Goal: Task Accomplishment & Management: Manage account settings

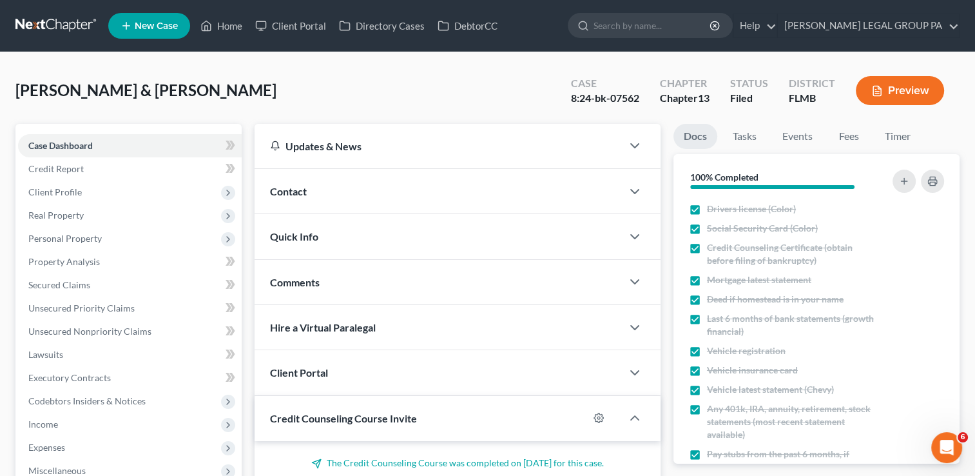
click at [64, 30] on link at bounding box center [56, 25] width 82 height 23
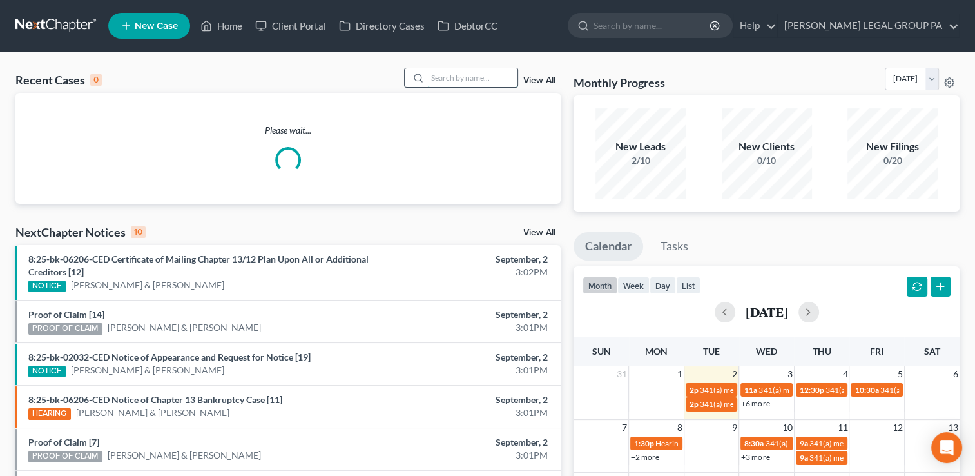
click at [463, 71] on input "search" at bounding box center [472, 77] width 90 height 19
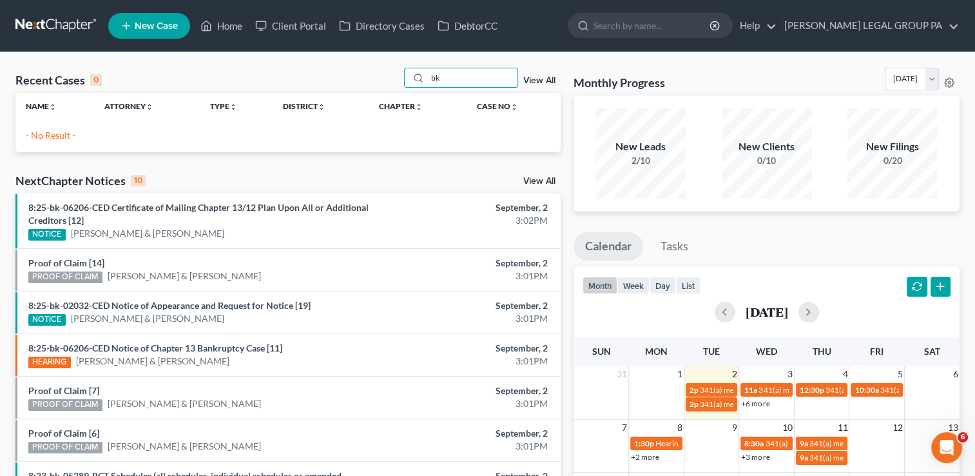
type input "b"
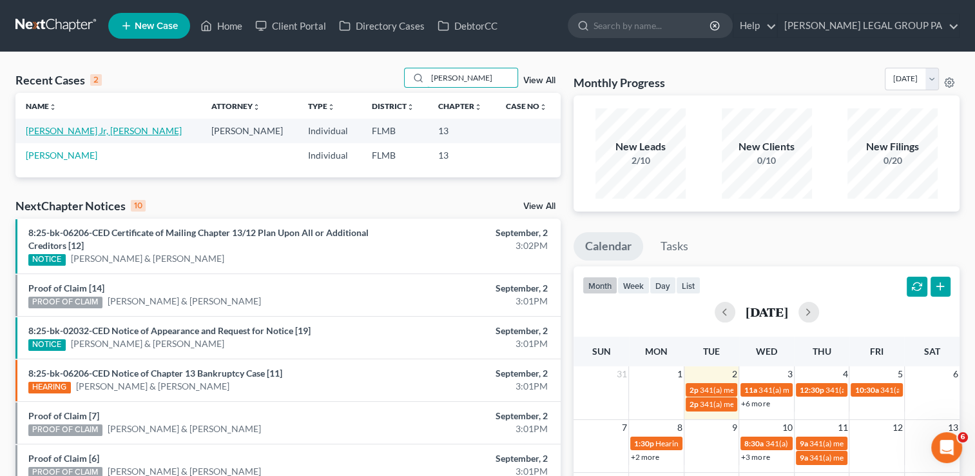
type input "bakker"
click at [70, 134] on link "Bakker Jr, John" at bounding box center [104, 130] width 156 height 11
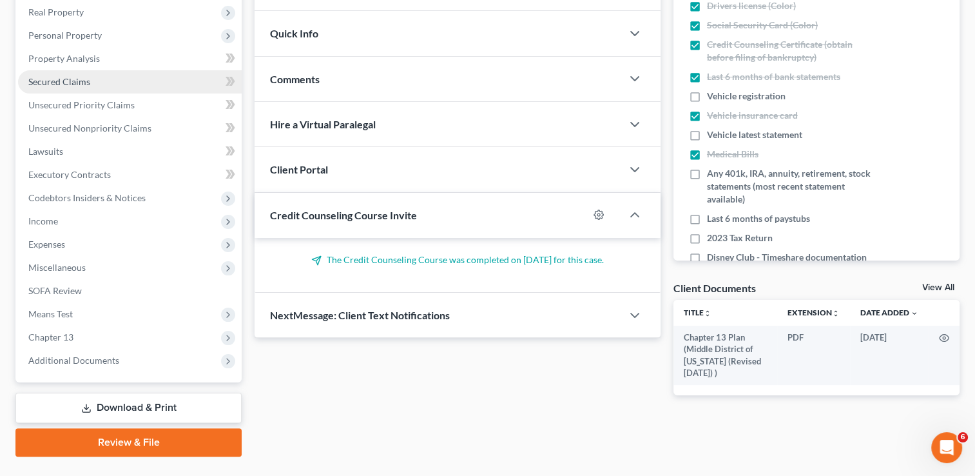
scroll to position [206, 0]
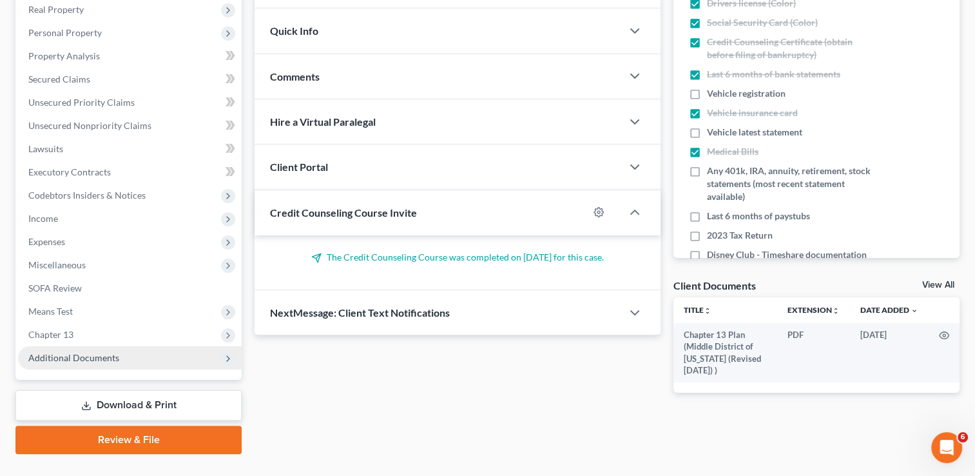
click at [113, 367] on span "Additional Documents" at bounding box center [130, 357] width 224 height 23
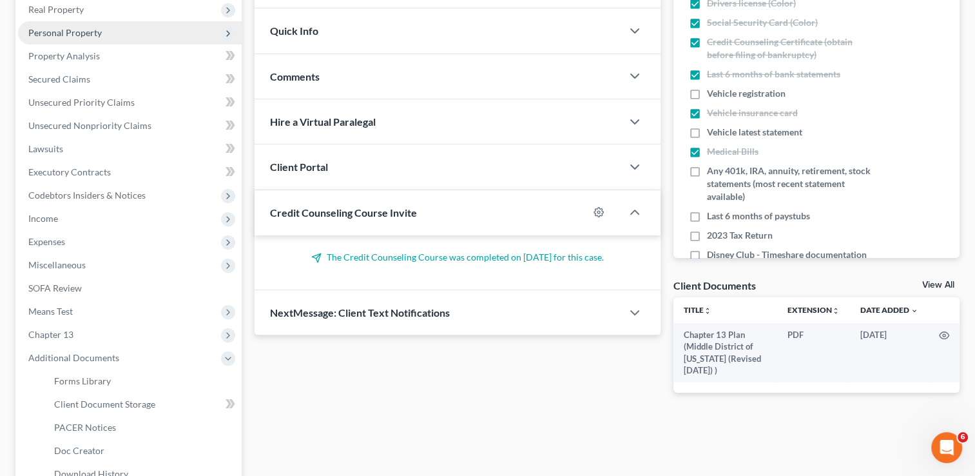
click at [90, 41] on span "Personal Property" at bounding box center [130, 32] width 224 height 23
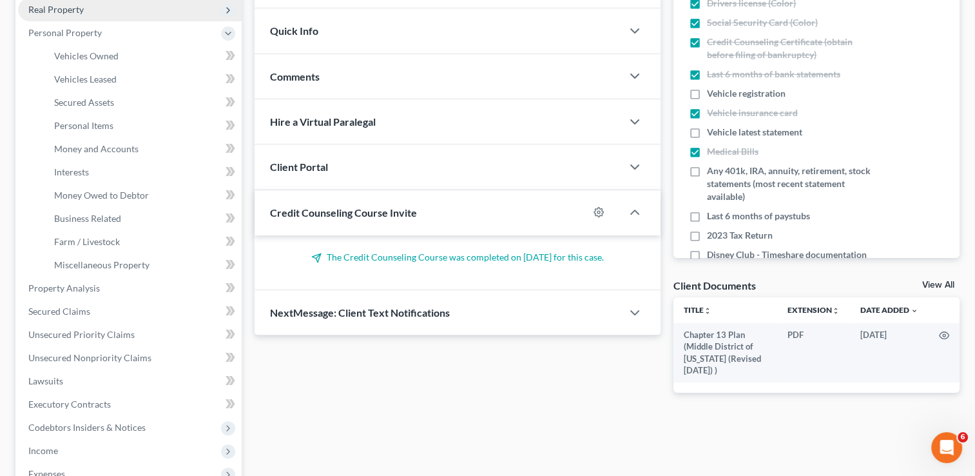
click at [64, 9] on span "Real Property" at bounding box center [55, 9] width 55 height 11
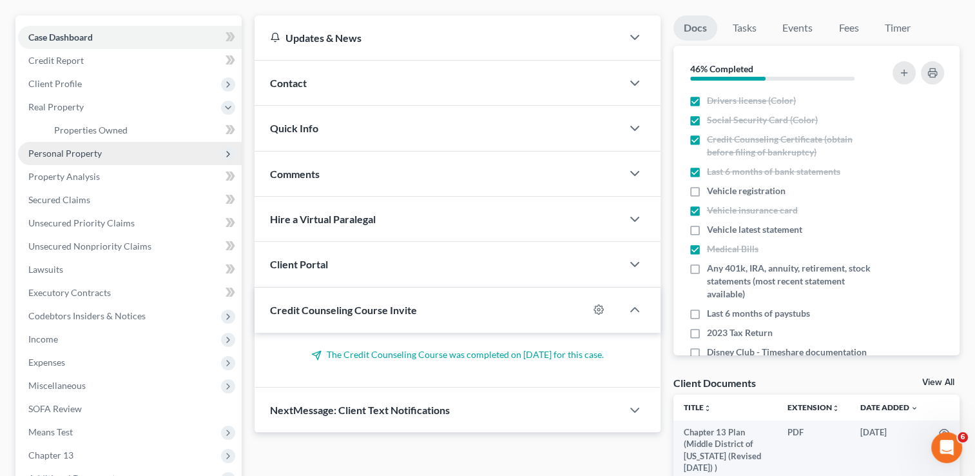
scroll to position [108, 0]
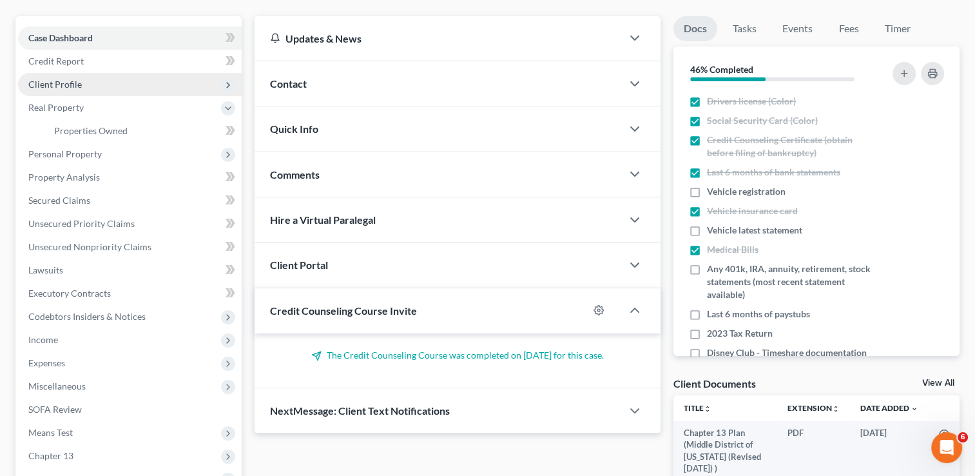
click at [67, 87] on span "Client Profile" at bounding box center [54, 84] width 53 height 11
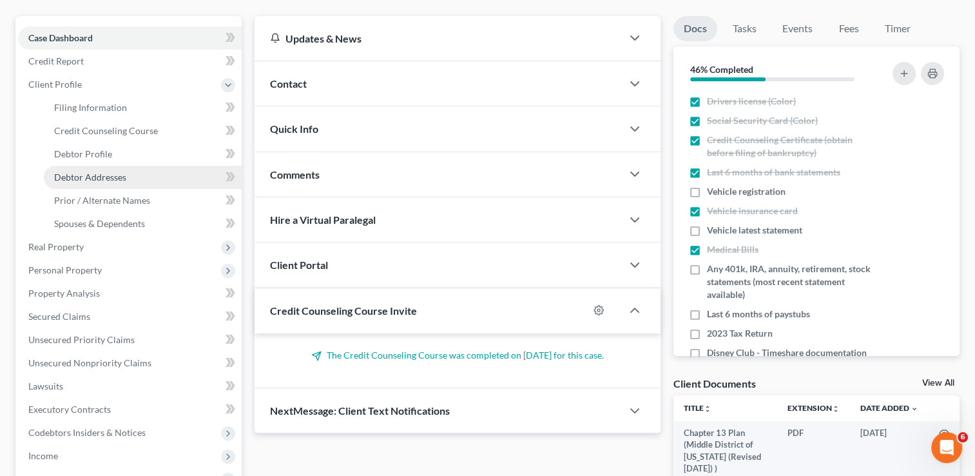
click at [108, 169] on link "Debtor Addresses" at bounding box center [143, 177] width 198 height 23
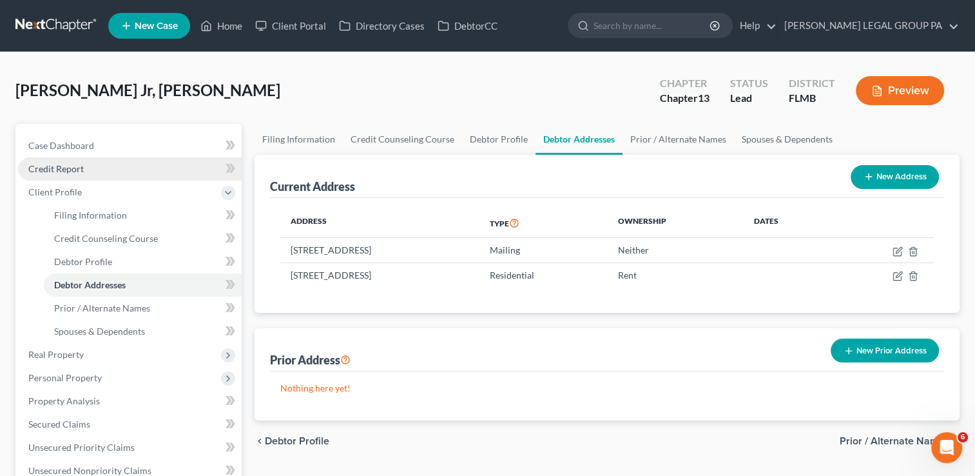
click at [72, 160] on link "Credit Report" at bounding box center [130, 168] width 224 height 23
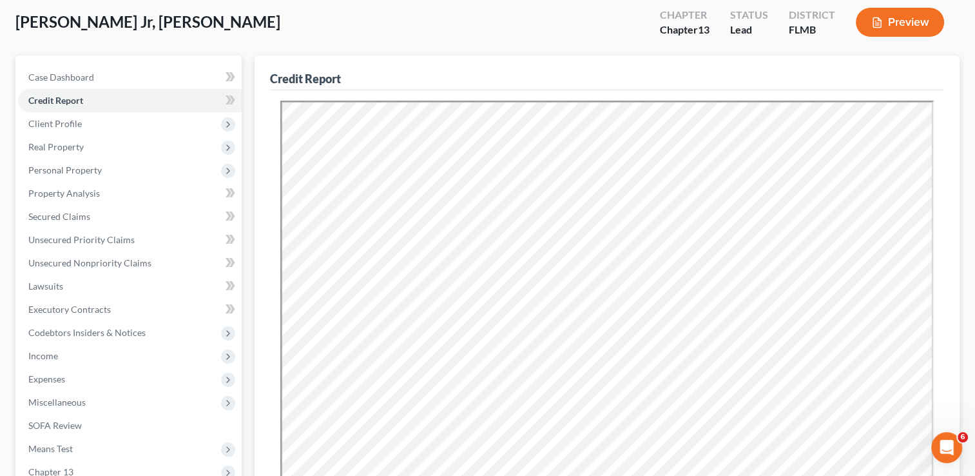
scroll to position [69, 0]
click at [81, 214] on span "Secured Claims" at bounding box center [59, 215] width 62 height 11
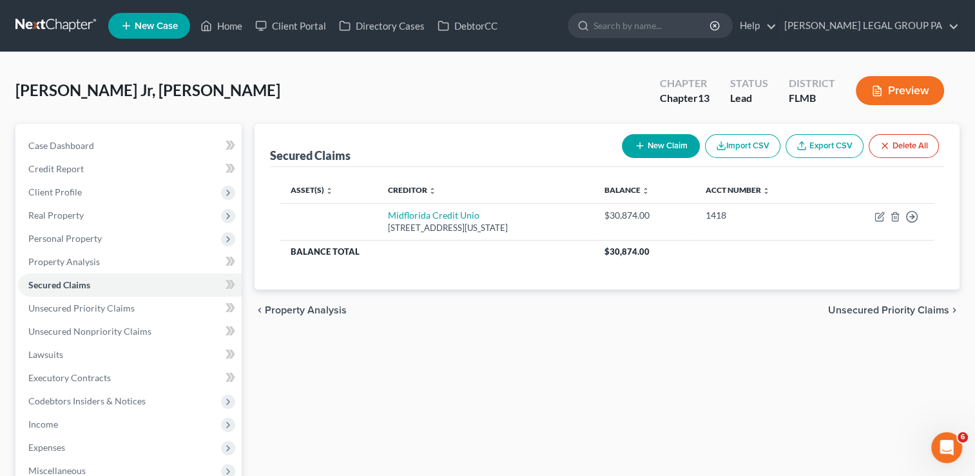
click at [370, 374] on div "Secured Claims New Claim Import CSV Export CSV Delete All Asset(s) expand_more …" at bounding box center [607, 391] width 718 height 535
click at [39, 22] on link at bounding box center [56, 25] width 82 height 23
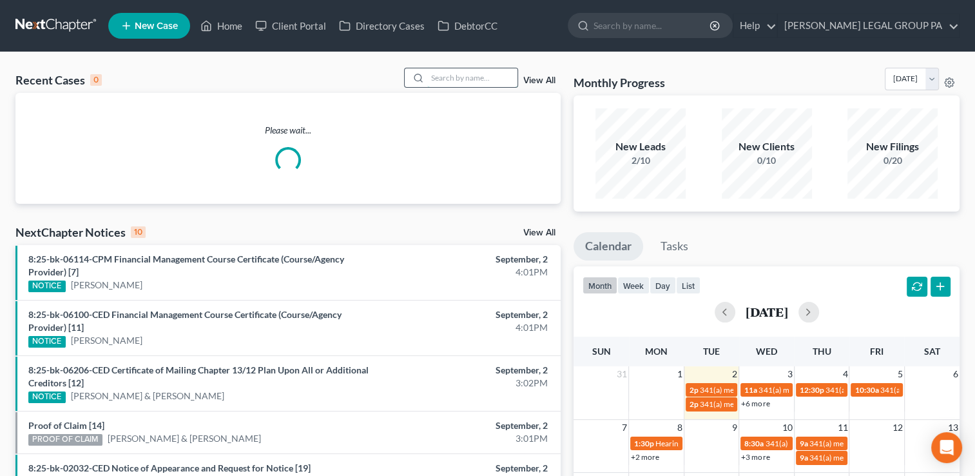
click at [457, 81] on input "search" at bounding box center [472, 77] width 90 height 19
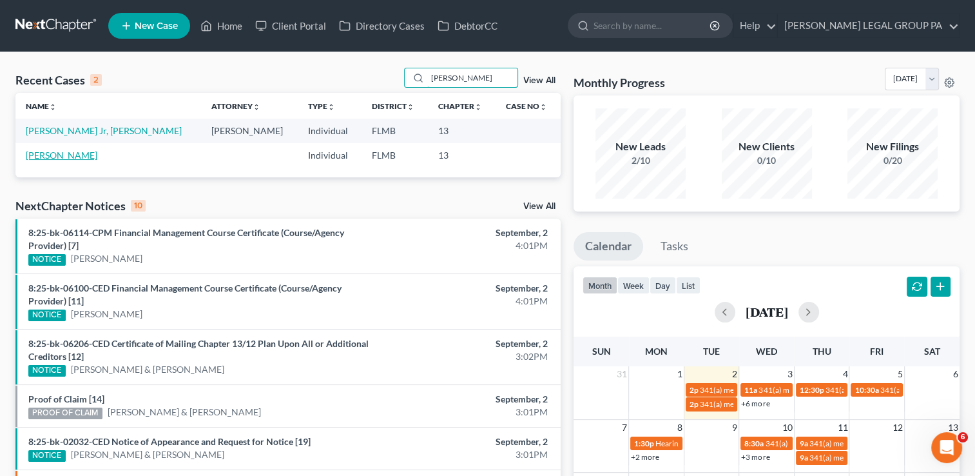
type input "bakker"
click at [70, 159] on link "Bakker, John" at bounding box center [62, 154] width 72 height 11
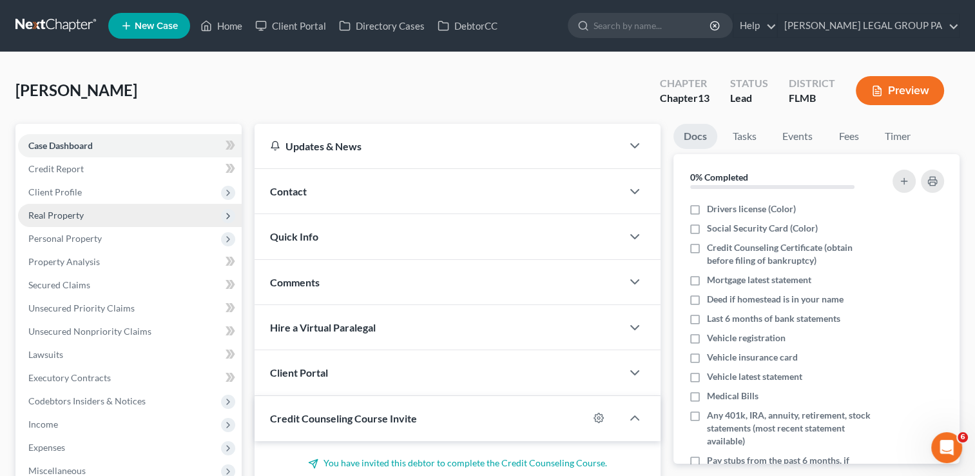
click at [130, 217] on span "Real Property" at bounding box center [130, 215] width 224 height 23
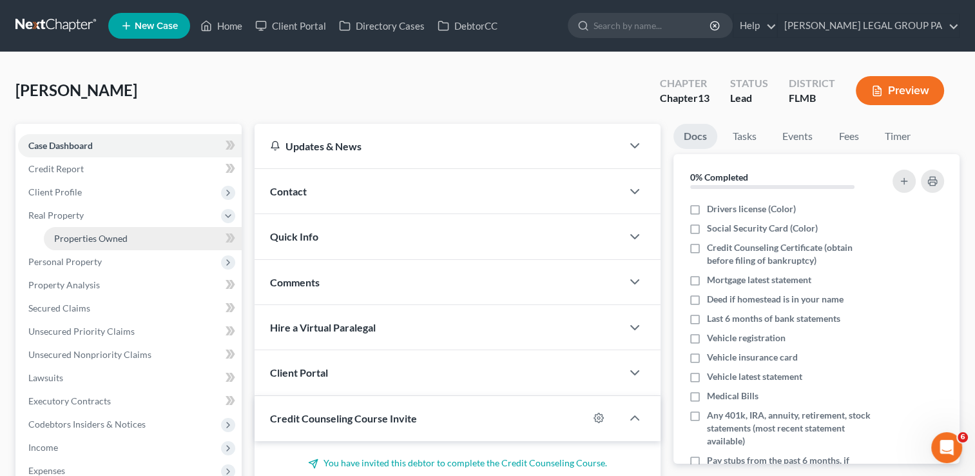
click at [126, 244] on link "Properties Owned" at bounding box center [143, 238] width 198 height 23
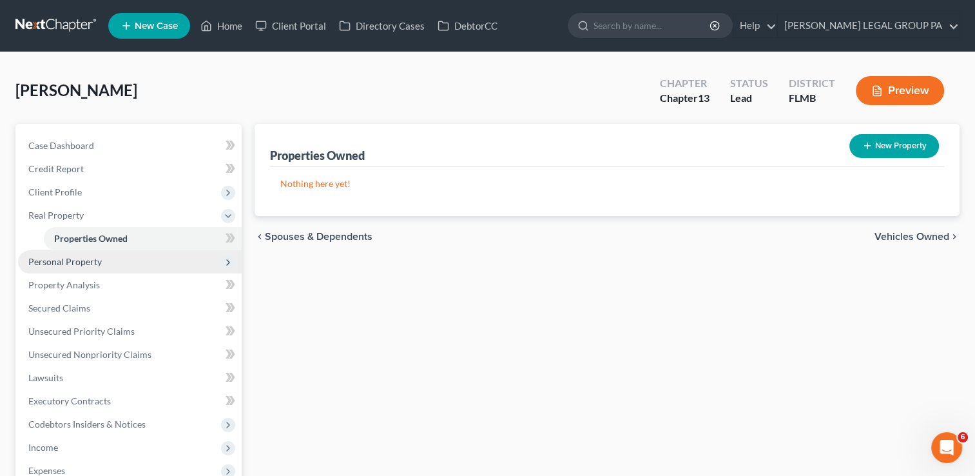
click at [120, 265] on span "Personal Property" at bounding box center [130, 261] width 224 height 23
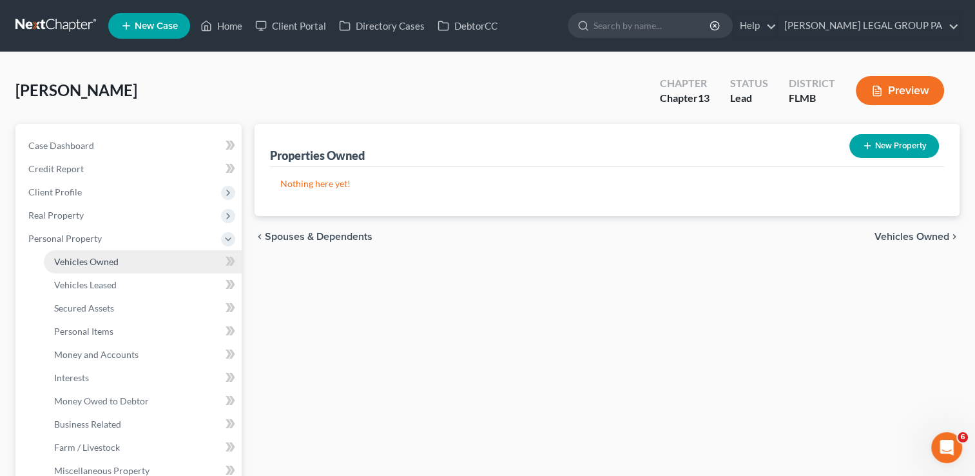
click at [115, 257] on span "Vehicles Owned" at bounding box center [86, 261] width 64 height 11
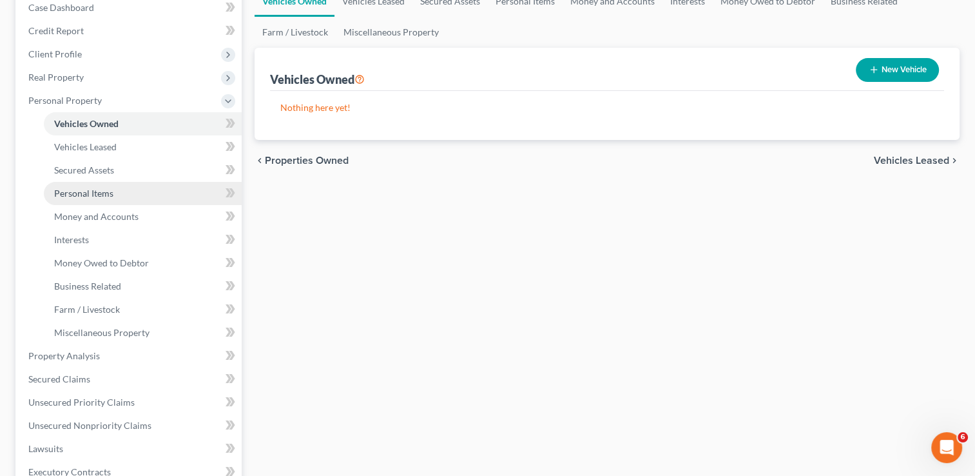
scroll to position [144, 0]
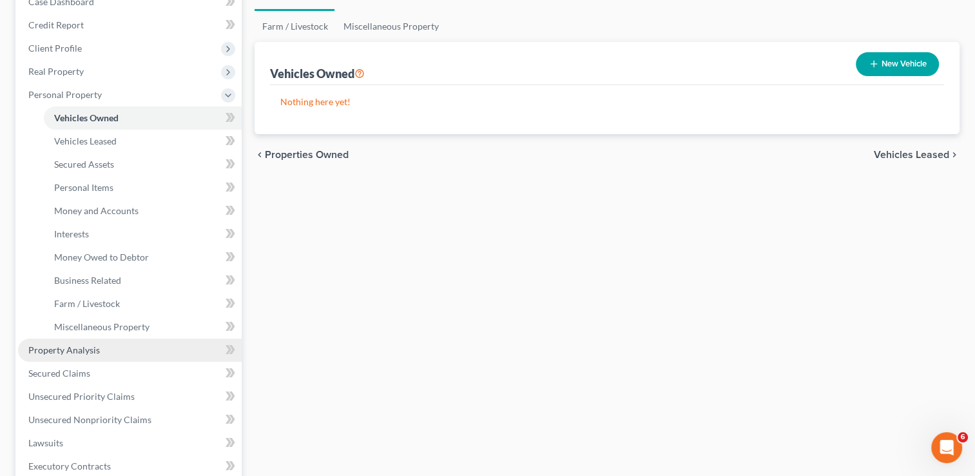
click at [177, 343] on link "Property Analysis" at bounding box center [130, 349] width 224 height 23
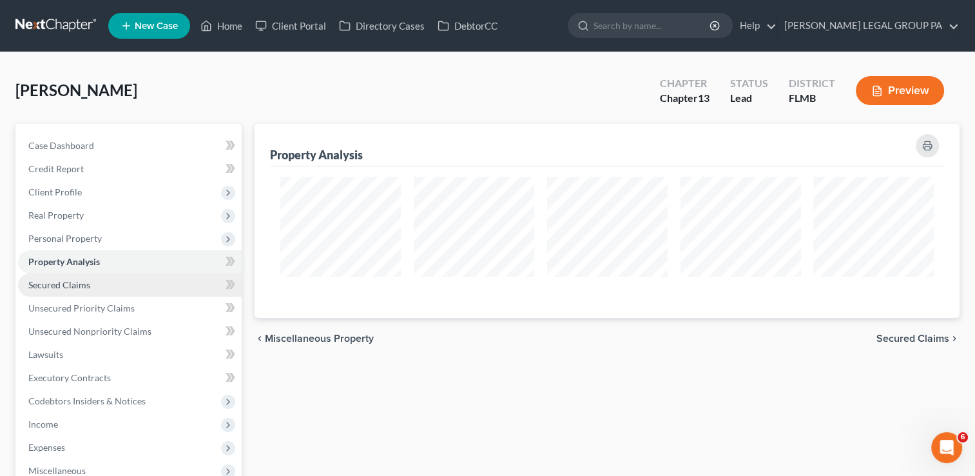
click at [110, 273] on link "Secured Claims" at bounding box center [130, 284] width 224 height 23
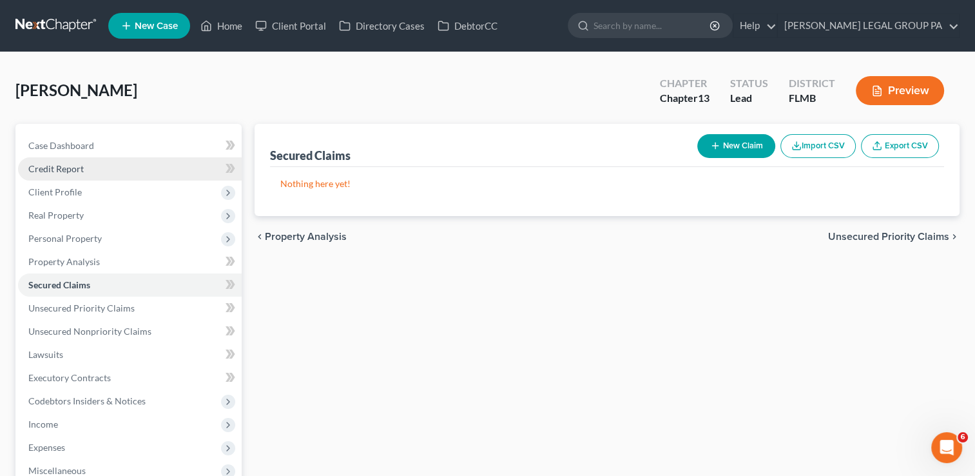
click at [114, 168] on link "Credit Report" at bounding box center [130, 168] width 224 height 23
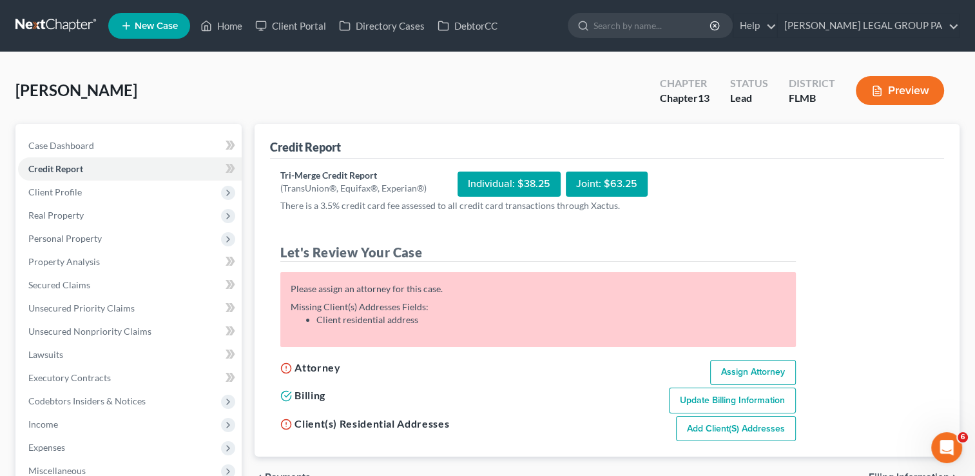
click at [26, 19] on link at bounding box center [56, 25] width 82 height 23
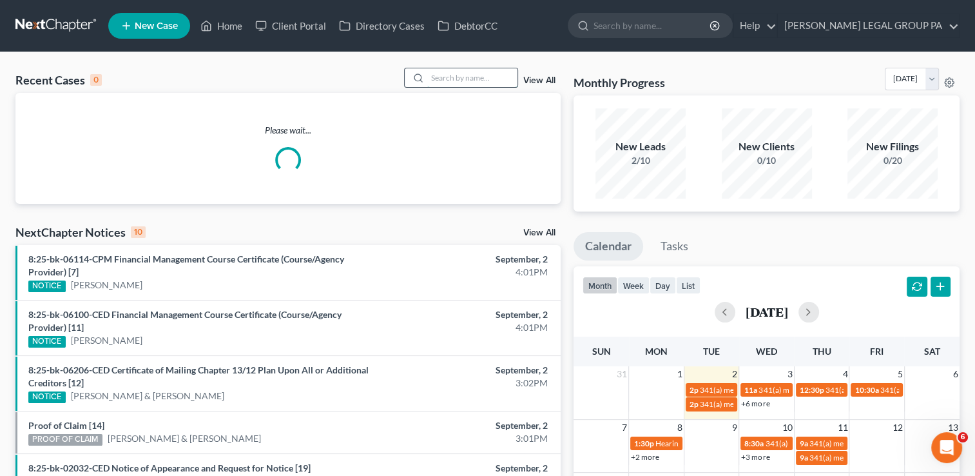
click at [479, 76] on input "search" at bounding box center [472, 77] width 90 height 19
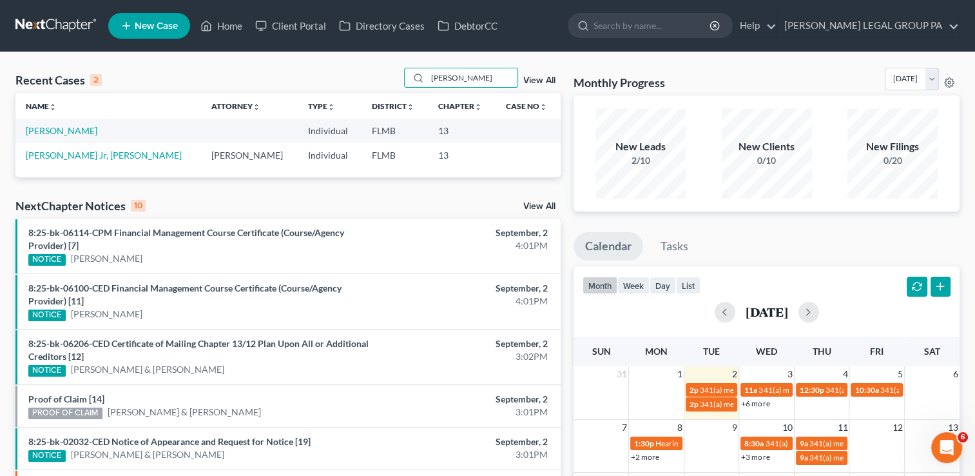
type input "bakker"
click at [521, 76] on div "bakker View All" at bounding box center [482, 78] width 157 height 20
click at [530, 80] on link "View All" at bounding box center [539, 80] width 32 height 9
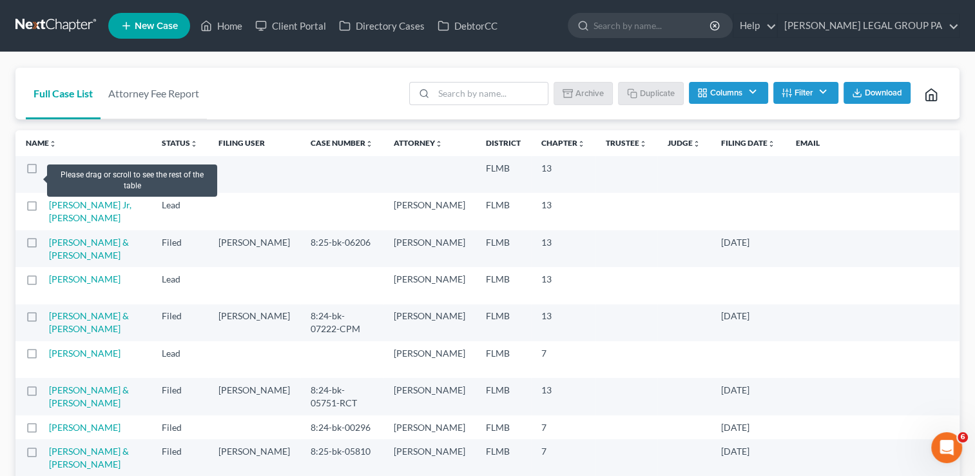
click at [44, 171] on label at bounding box center [44, 171] width 0 height 0
click at [49, 170] on input "checkbox" at bounding box center [53, 166] width 8 height 8
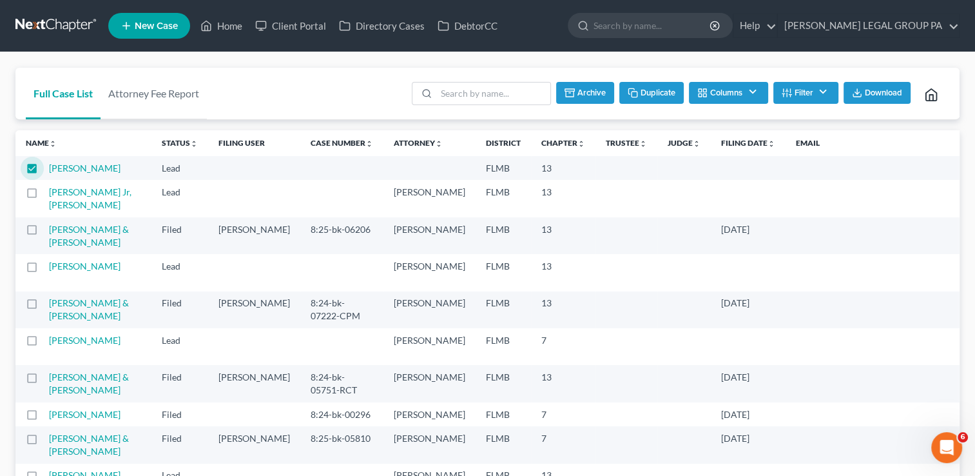
click at [44, 171] on label at bounding box center [44, 171] width 0 height 0
click at [49, 162] on input "checkbox" at bounding box center [53, 166] width 8 height 8
click at [44, 171] on label at bounding box center [44, 171] width 0 height 0
click at [49, 163] on input "checkbox" at bounding box center [53, 166] width 8 height 8
click at [588, 89] on button "Archive" at bounding box center [585, 93] width 58 height 22
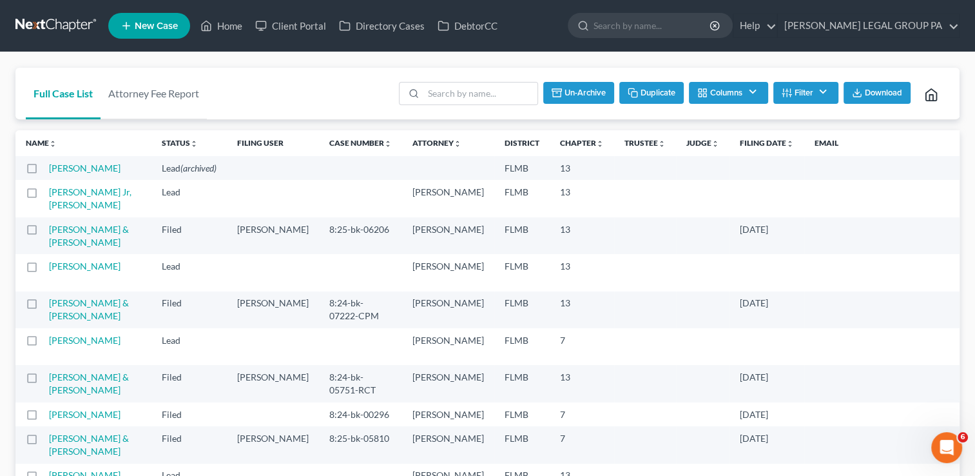
checkbox input "false"
click at [74, 32] on link at bounding box center [56, 25] width 82 height 23
